Goal: Navigation & Orientation: Find specific page/section

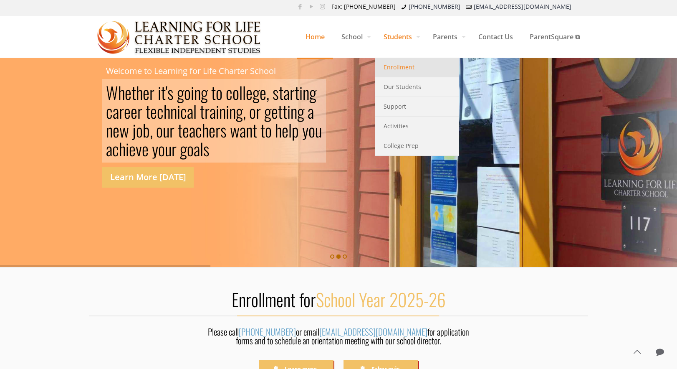
scroll to position [2, 0]
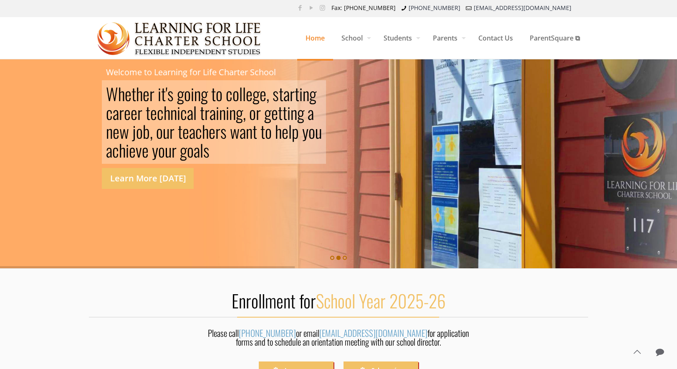
click at [313, 39] on span "Home" at bounding box center [315, 37] width 36 height 25
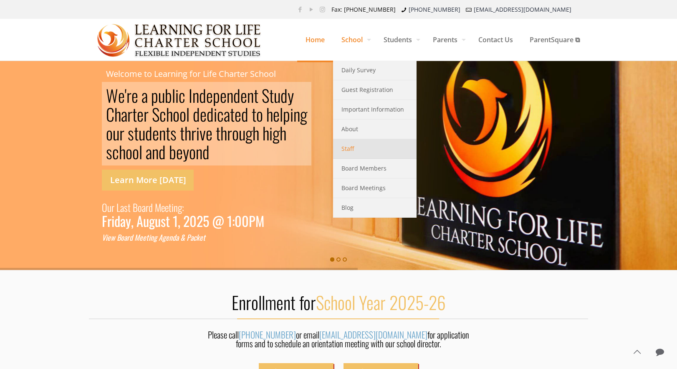
click at [351, 150] on span "Staff" at bounding box center [347, 148] width 13 height 11
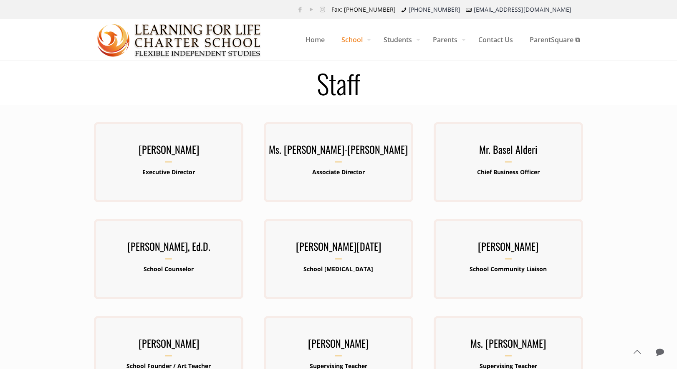
click at [464, 78] on h1 "Staff" at bounding box center [338, 83] width 509 height 27
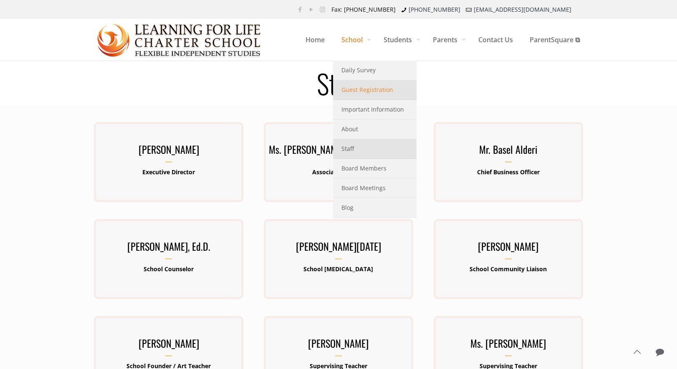
click at [355, 89] on span "Guest Registration" at bounding box center [367, 89] width 52 height 11
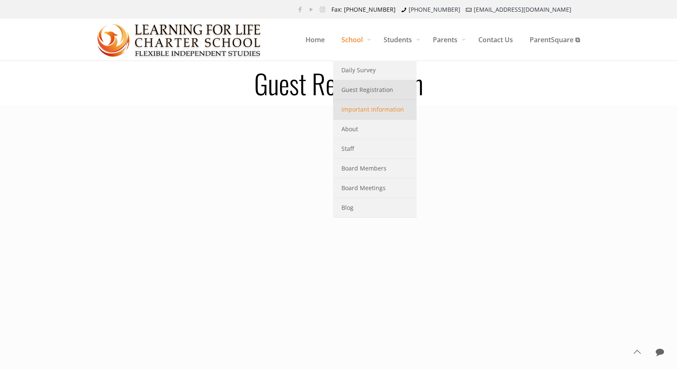
click at [358, 111] on span "Important Information" at bounding box center [372, 109] width 63 height 11
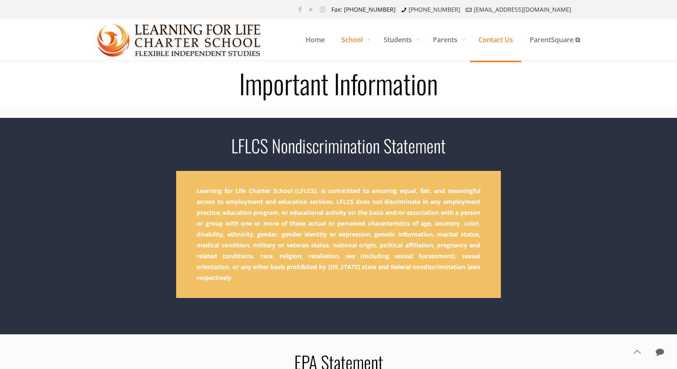
click at [496, 40] on span "Contact Us" at bounding box center [495, 39] width 51 height 25
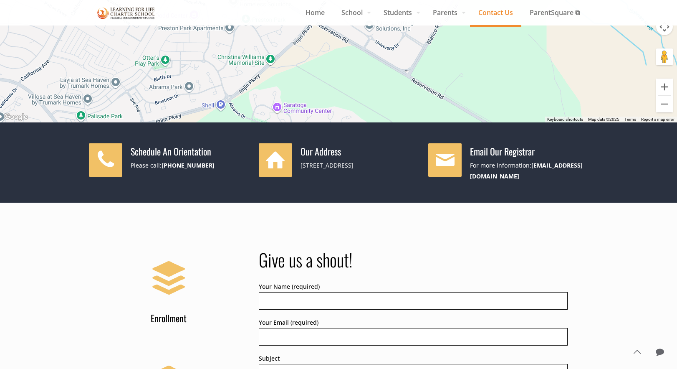
scroll to position [185, 0]
